Goal: Check status: Check status

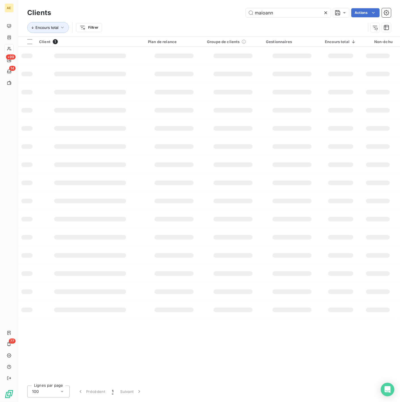
drag, startPoint x: 280, startPoint y: 12, endPoint x: 193, endPoint y: 11, distance: 87.4
click at [193, 11] on div "maioann Actions" at bounding box center [224, 12] width 333 height 9
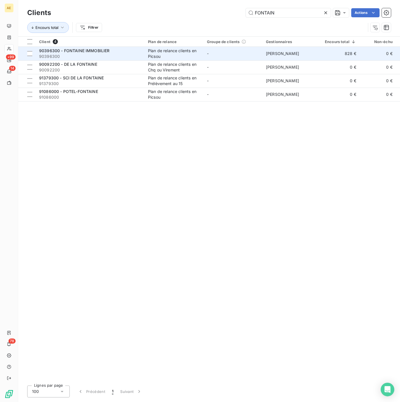
type input "FONTAIN"
click at [117, 58] on span "90396300" at bounding box center [90, 57] width 102 height 6
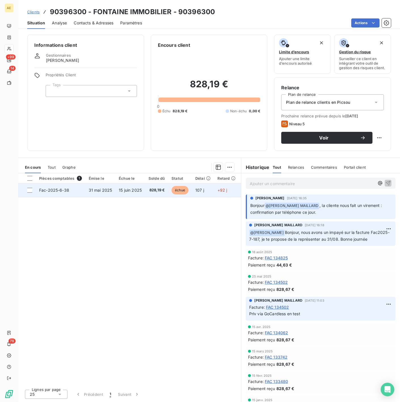
click at [80, 193] on td "Fac-2025-6-38" at bounding box center [61, 191] width 50 height 14
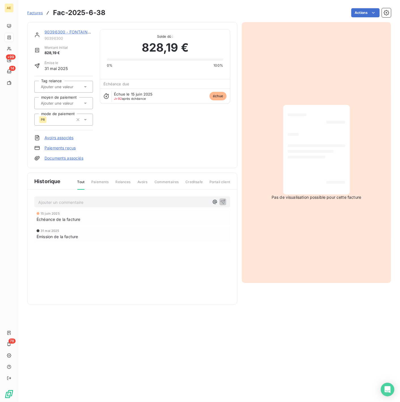
click at [70, 31] on link "90396300 - FONTAINE IMMOBILIER" at bounding box center [80, 32] width 71 height 5
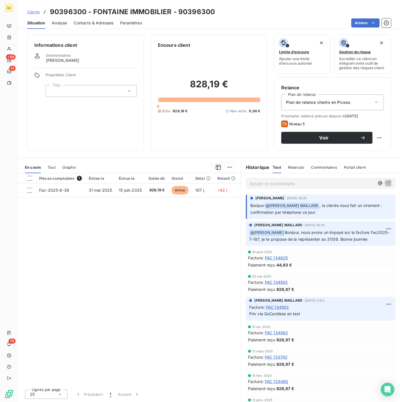
click at [36, 12] on span "Clients" at bounding box center [33, 12] width 12 height 5
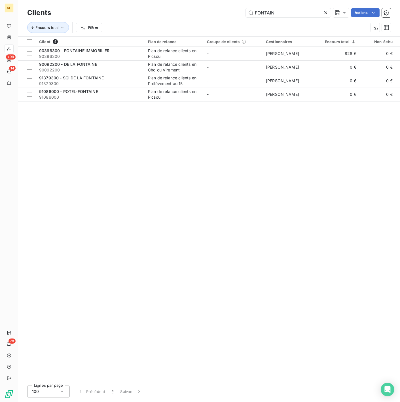
drag, startPoint x: 298, startPoint y: 12, endPoint x: 214, endPoint y: 13, distance: 84.3
click at [216, 13] on div "FONTAIN Actions" at bounding box center [224, 12] width 333 height 9
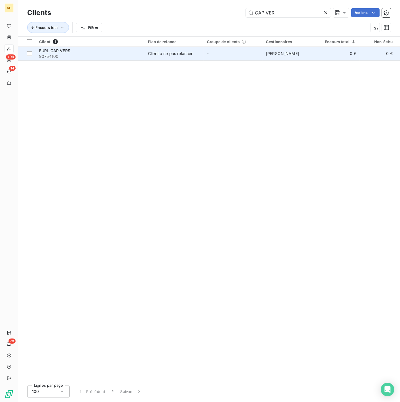
type input "CAP VER"
click at [102, 58] on span "90754100" at bounding box center [90, 57] width 102 height 6
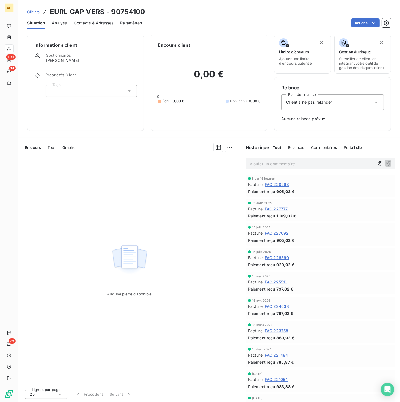
click at [280, 207] on span "FAC 227777" at bounding box center [276, 209] width 23 height 6
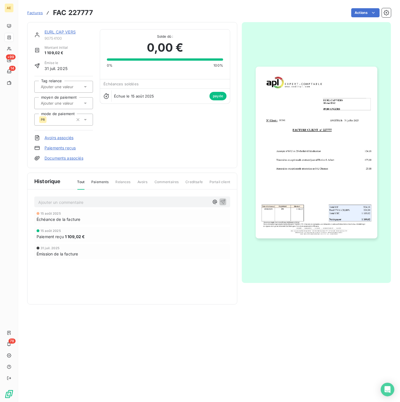
click at [309, 165] on img "button" at bounding box center [317, 153] width 122 height 172
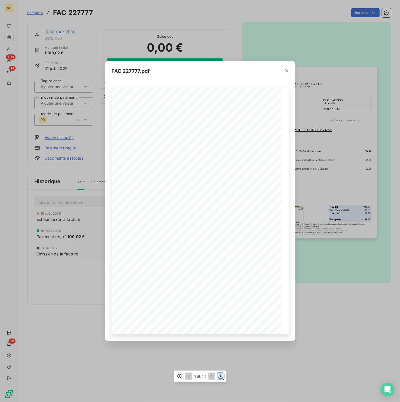
click at [218, 376] on icon "button" at bounding box center [221, 377] width 6 height 6
